Goal: Browse casually: Explore the website without a specific task or goal

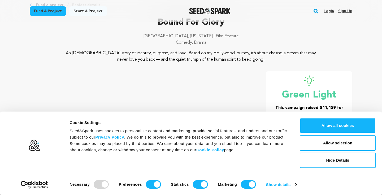
scroll to position [31, 0]
click at [105, 184] on div at bounding box center [101, 184] width 15 height 8
click at [246, 185] on input "Marketing" at bounding box center [248, 184] width 15 height 8
checkbox input "false"
click at [203, 187] on input "Statistics" at bounding box center [200, 184] width 15 height 8
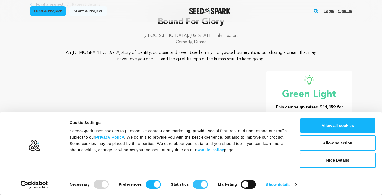
checkbox input "false"
click at [153, 183] on input "Preferences" at bounding box center [153, 184] width 15 height 8
checkbox input "false"
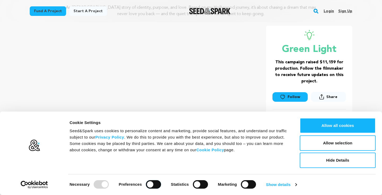
scroll to position [75, 0]
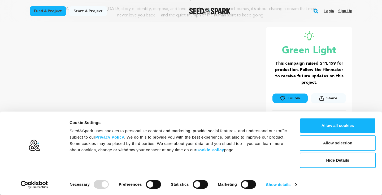
click at [339, 140] on button "Allow selection" at bounding box center [338, 142] width 76 height 15
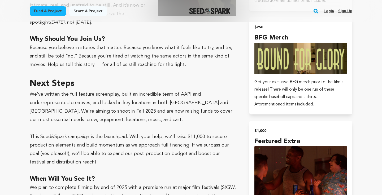
scroll to position [1057, 0]
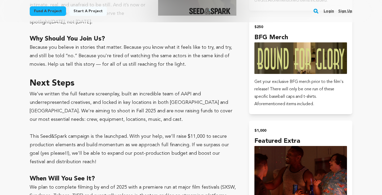
click at [96, 90] on p "We’ve written the full feature screenplay, built an incredible team of AAPI and…" at bounding box center [133, 107] width 206 height 34
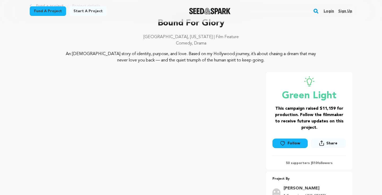
scroll to position [29, 0]
